Goal: Transaction & Acquisition: Subscribe to service/newsletter

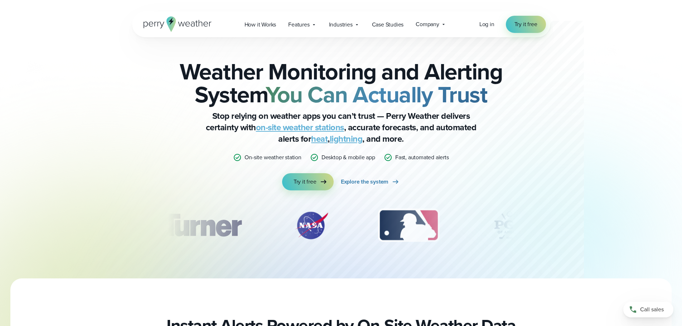
click at [188, 27] on icon at bounding box center [178, 23] width 68 height 15
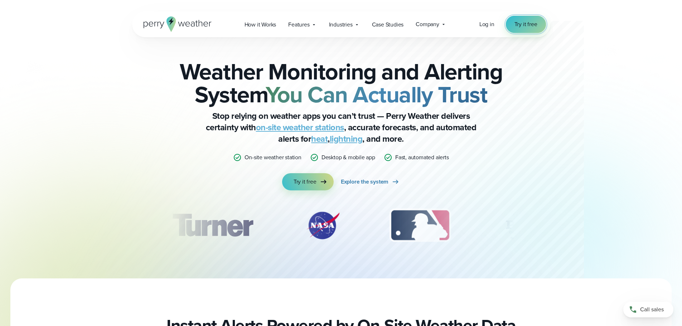
click at [526, 25] on span "Try it free" at bounding box center [526, 24] width 23 height 9
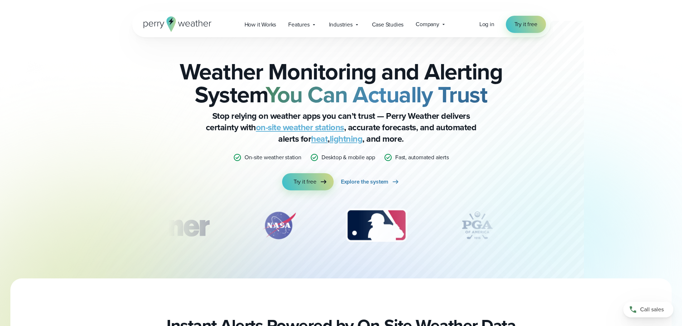
click at [493, 19] on div "Log in Try it free" at bounding box center [512, 24] width 67 height 17
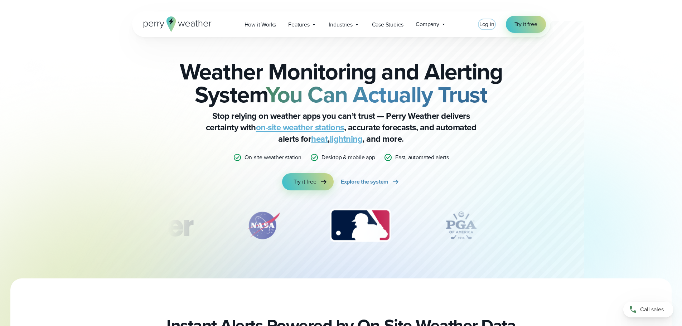
click at [493, 20] on span "Log in" at bounding box center [486, 24] width 15 height 8
